Goal: Task Accomplishment & Management: Use online tool/utility

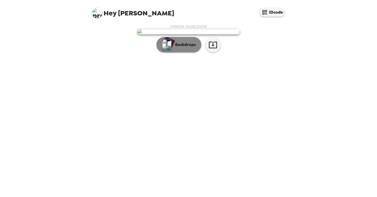
click at [182, 48] on p "Backdrops" at bounding box center [184, 45] width 23 height 6
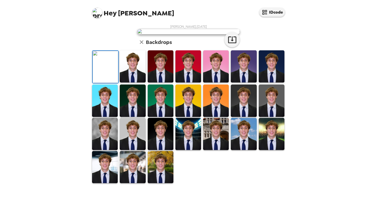
scroll to position [45, 0]
click at [136, 82] on img at bounding box center [133, 66] width 26 height 32
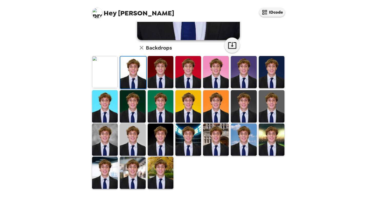
scroll to position [117, 0]
click at [276, 108] on img at bounding box center [272, 106] width 26 height 32
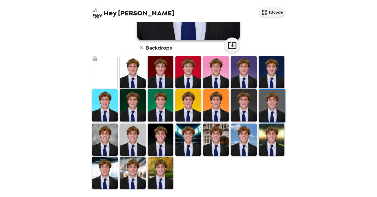
click at [137, 137] on img at bounding box center [133, 139] width 26 height 32
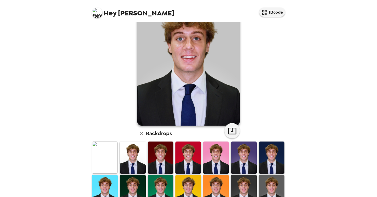
scroll to position [35, 0]
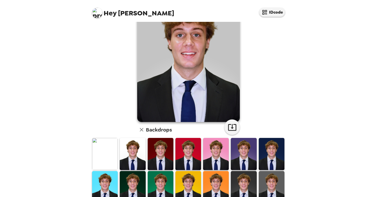
click at [279, 181] on img at bounding box center [272, 187] width 26 height 32
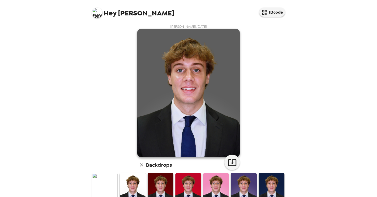
scroll to position [0, 0]
click at [236, 162] on icon "button" at bounding box center [232, 162] width 9 height 9
